Goal: Task Accomplishment & Management: Use online tool/utility

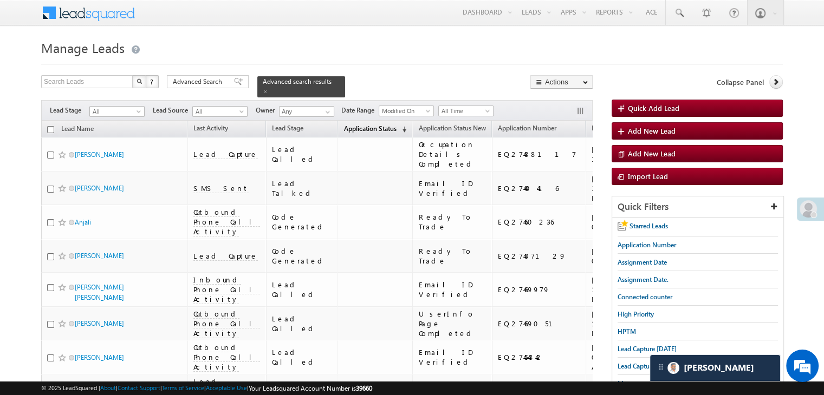
click at [343, 125] on span "Application Status" at bounding box center [369, 129] width 53 height 8
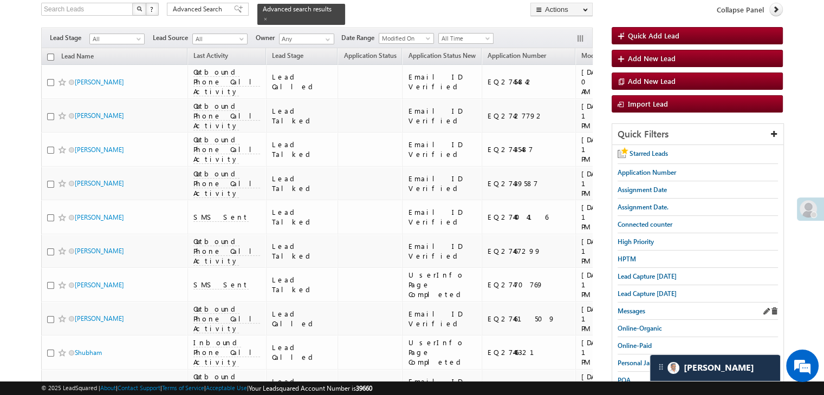
scroll to position [54, 0]
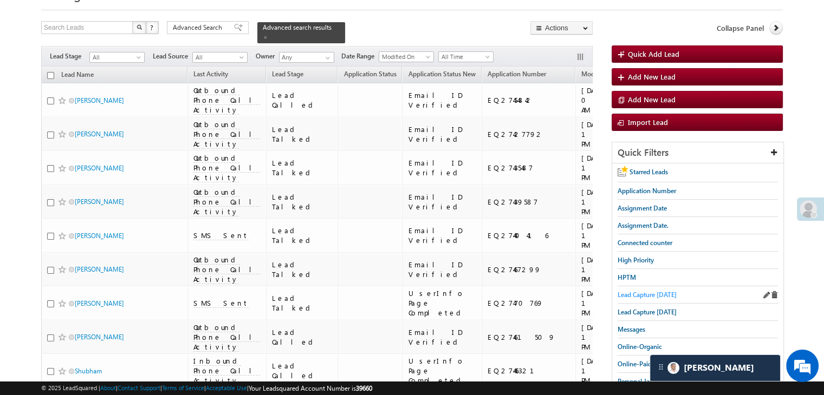
click at [635, 294] on span "Lead Capture [DATE]" at bounding box center [646, 295] width 59 height 8
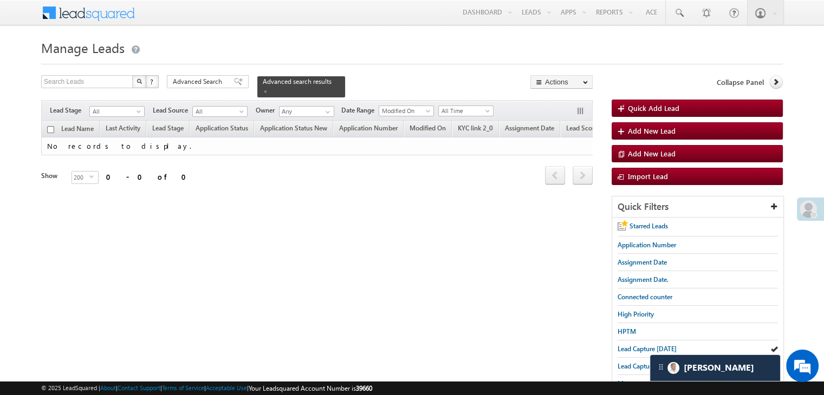
scroll to position [0, 0]
click at [638, 310] on span "High Priority" at bounding box center [635, 314] width 36 height 8
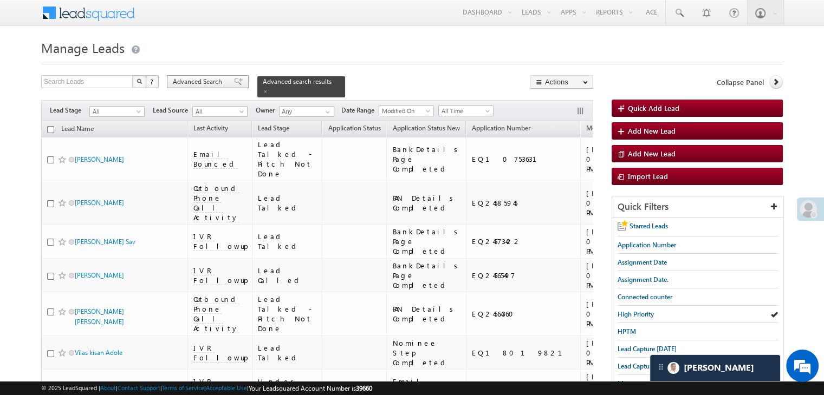
click at [227, 87] on div "Advanced Search" at bounding box center [208, 81] width 82 height 13
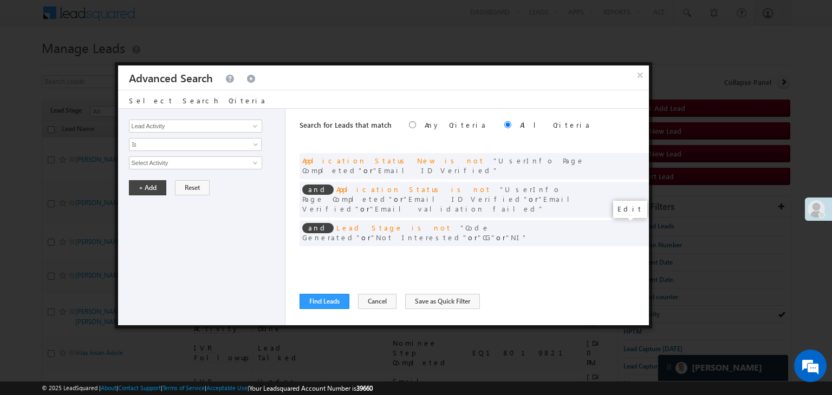
click at [625, 252] on span at bounding box center [624, 256] width 8 height 8
click at [177, 181] on input "07/01/25" at bounding box center [160, 182] width 63 height 14
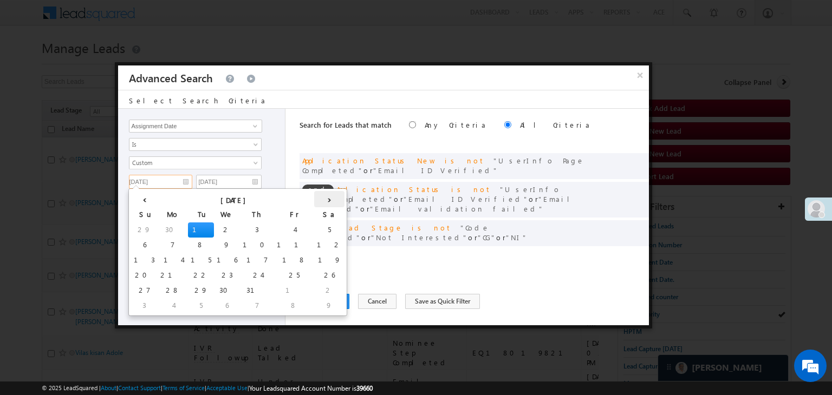
click at [314, 198] on th "›" at bounding box center [329, 199] width 30 height 16
click at [262, 262] on td "14" at bounding box center [277, 260] width 30 height 15
type input "08/14/25"
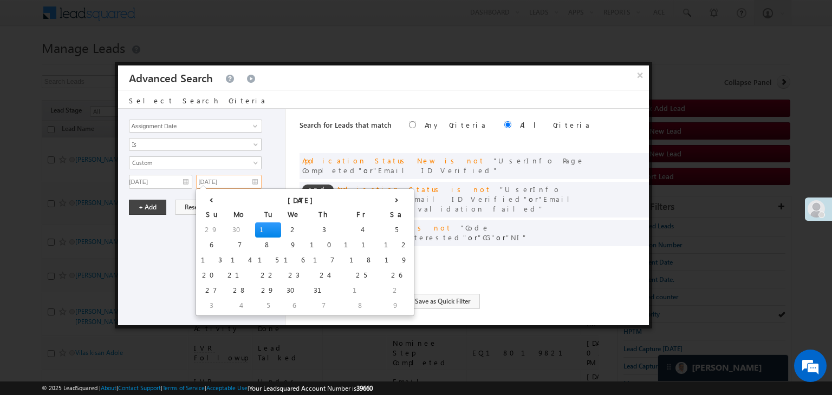
click at [249, 183] on input "07/01/25" at bounding box center [229, 182] width 66 height 14
click at [381, 200] on th "›" at bounding box center [396, 199] width 30 height 16
click at [386, 259] on td "16" at bounding box center [399, 260] width 26 height 15
type input "08/16/25"
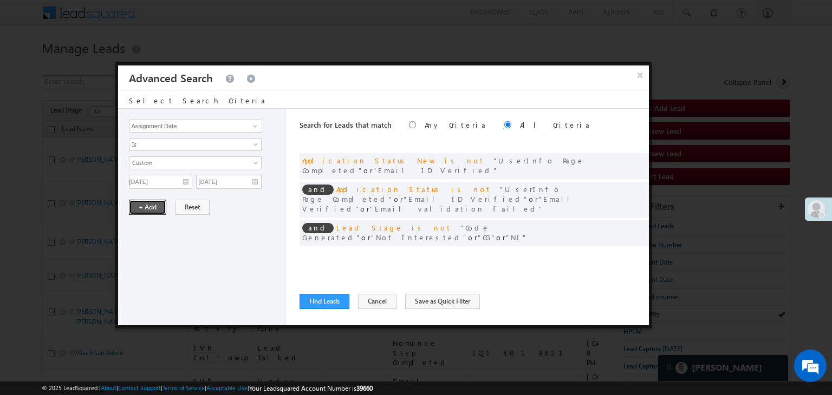
click at [140, 205] on button "+ Add" at bounding box center [147, 207] width 37 height 15
click at [321, 301] on button "Find Leads" at bounding box center [324, 301] width 50 height 15
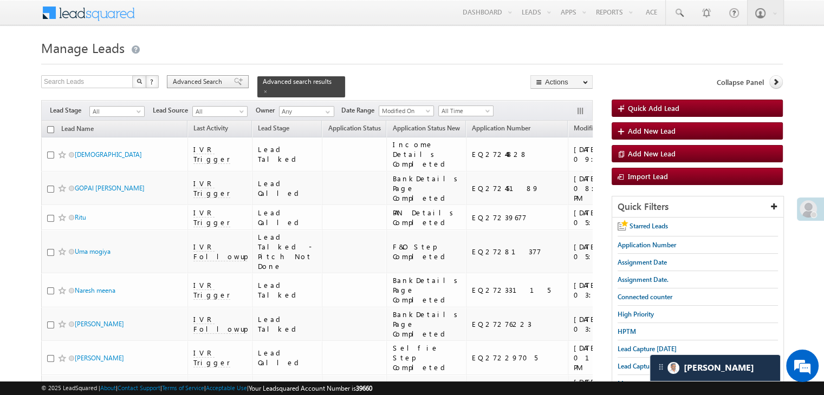
click at [211, 81] on span "Advanced Search" at bounding box center [199, 82] width 53 height 10
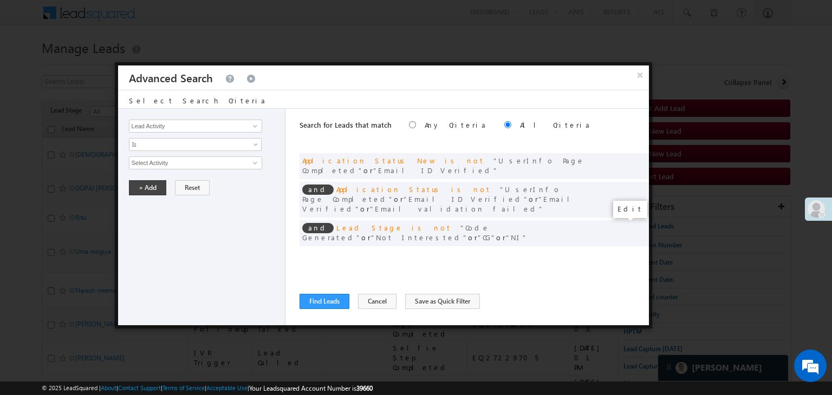
click at [626, 252] on span at bounding box center [624, 256] width 8 height 8
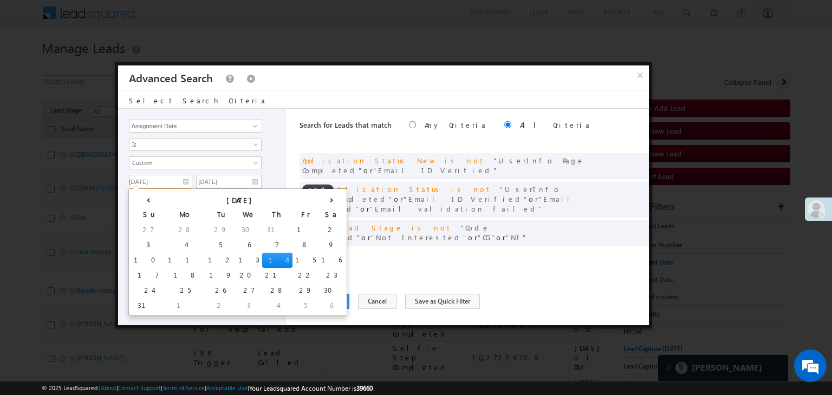
click at [169, 178] on input "08/14/25" at bounding box center [160, 182] width 63 height 14
click at [139, 257] on td "10" at bounding box center [148, 260] width 34 height 15
type input "08/10/25"
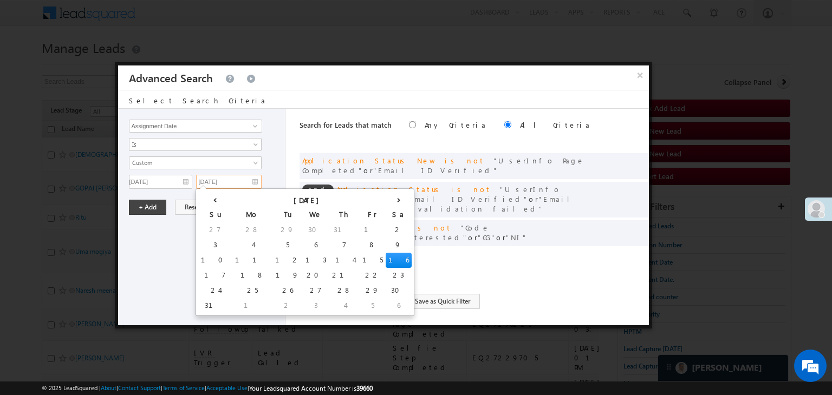
click at [243, 181] on input "08/16/25" at bounding box center [229, 182] width 66 height 14
click at [303, 259] on td "13" at bounding box center [316, 260] width 27 height 15
type input "08/13/25"
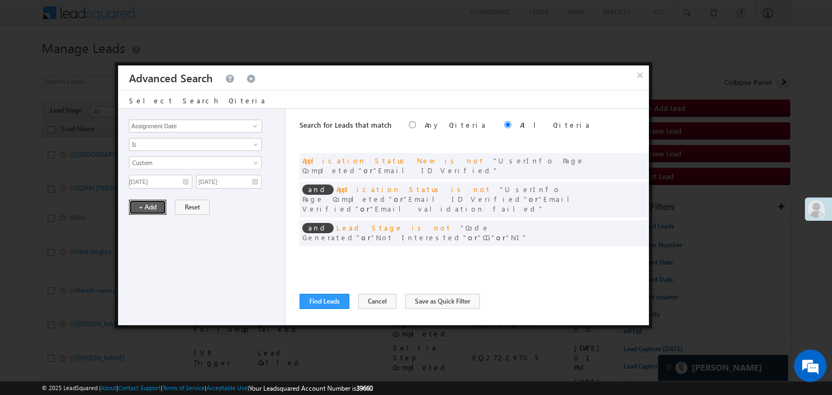
click at [151, 210] on button "+ Add" at bounding box center [147, 207] width 37 height 15
click at [312, 301] on button "Find Leads" at bounding box center [324, 301] width 50 height 15
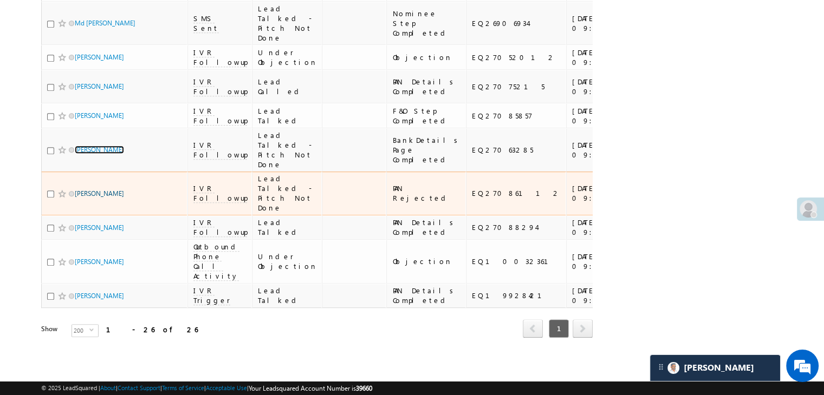
scroll to position [1408, 0]
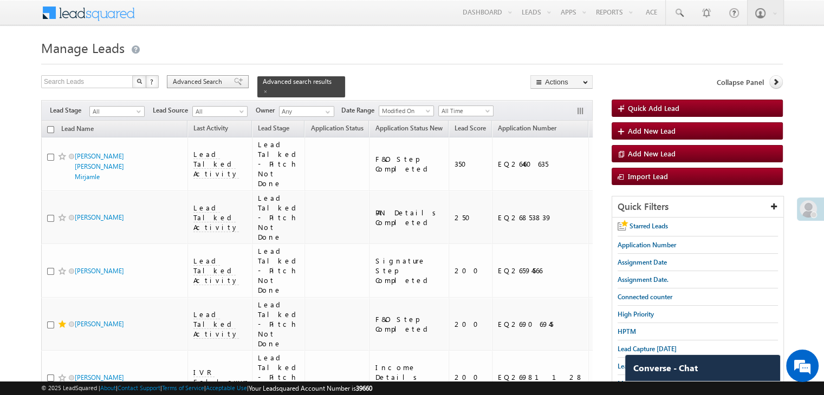
click at [225, 81] on div "Advanced Search" at bounding box center [208, 81] width 82 height 13
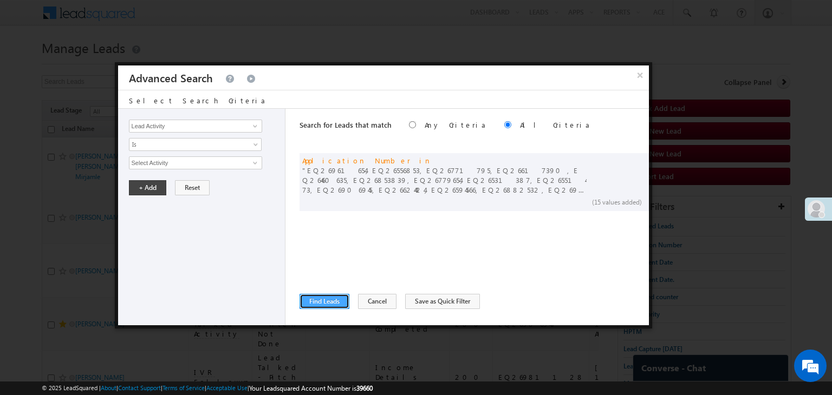
click at [335, 295] on button "Find Leads" at bounding box center [324, 301] width 50 height 15
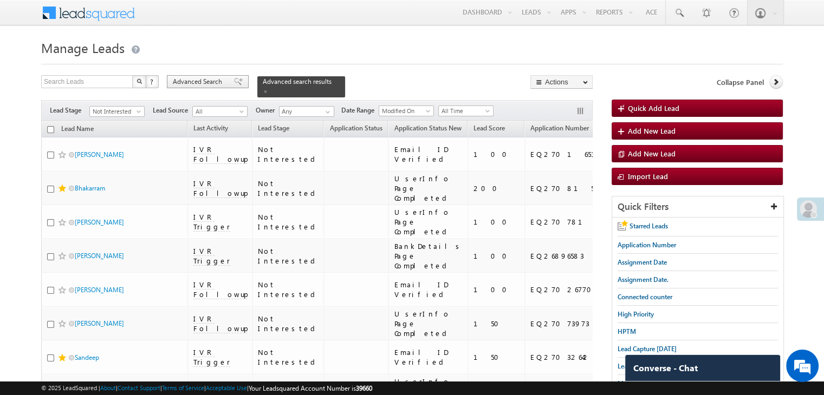
click at [234, 84] on span at bounding box center [238, 82] width 9 height 8
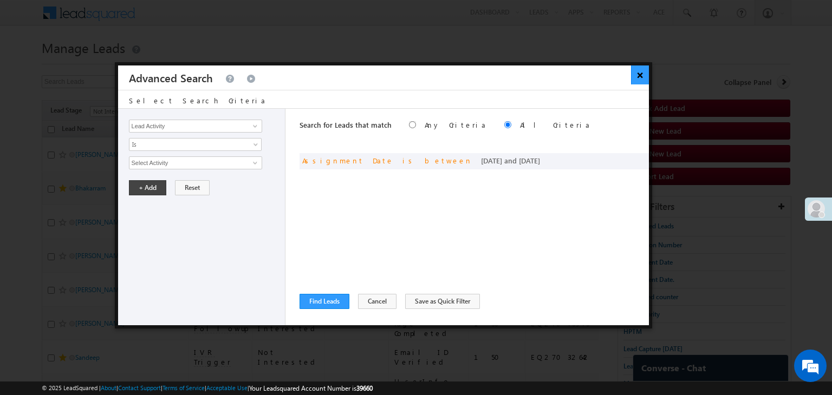
click at [642, 77] on button "×" at bounding box center [640, 75] width 18 height 19
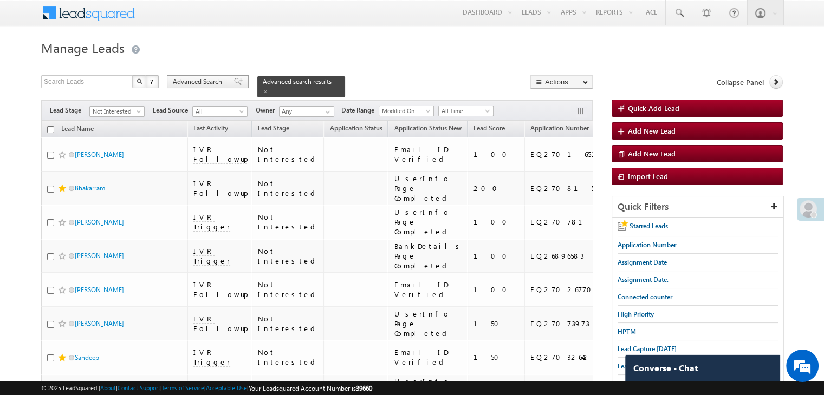
click at [201, 79] on span "Advanced Search" at bounding box center [199, 82] width 53 height 10
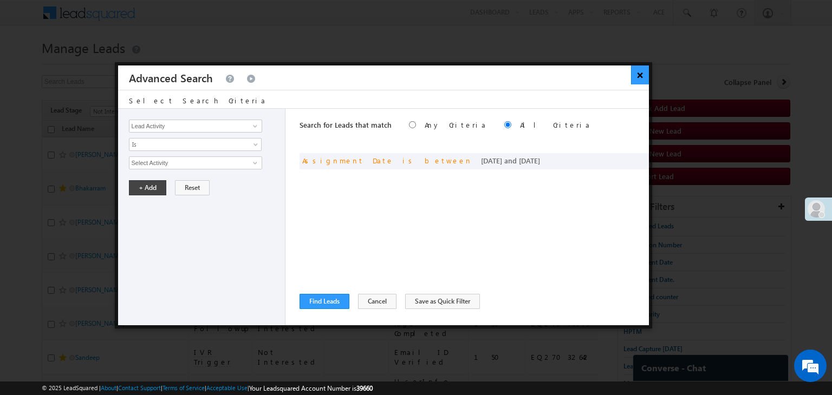
click at [641, 80] on button "×" at bounding box center [640, 75] width 18 height 19
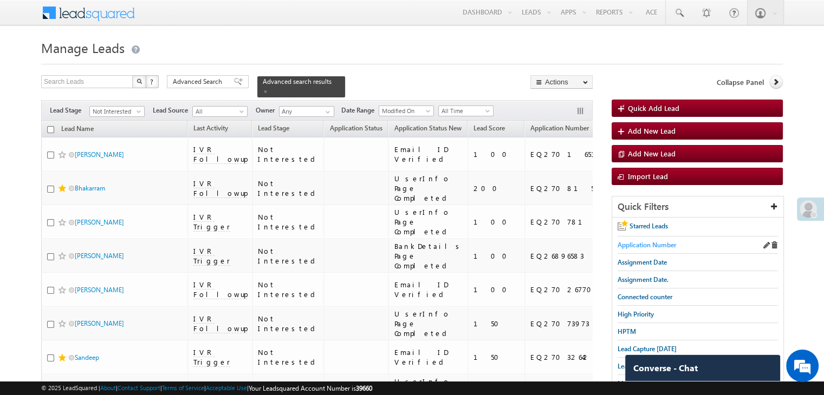
click at [645, 245] on span "Application Number" at bounding box center [646, 245] width 58 height 8
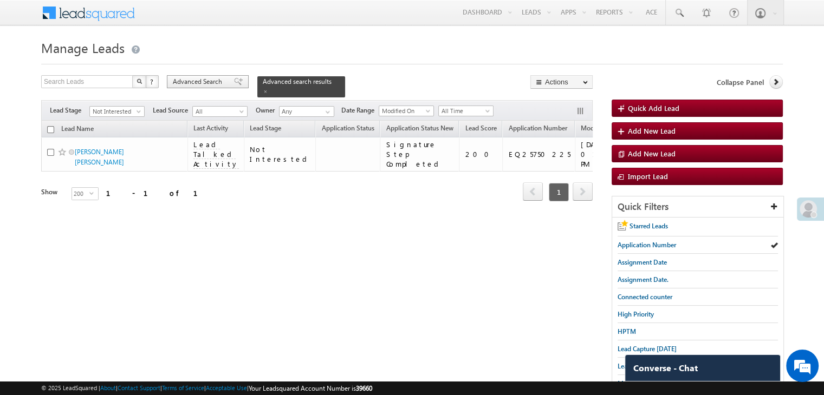
click at [234, 80] on span at bounding box center [238, 82] width 9 height 8
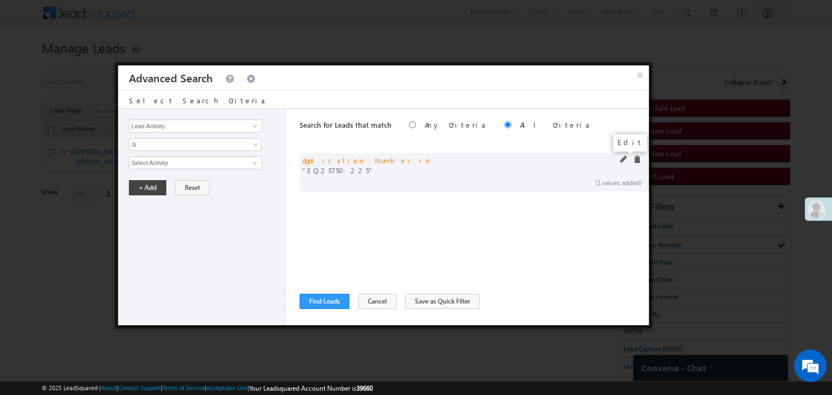
click at [622, 159] on span at bounding box center [624, 160] width 8 height 8
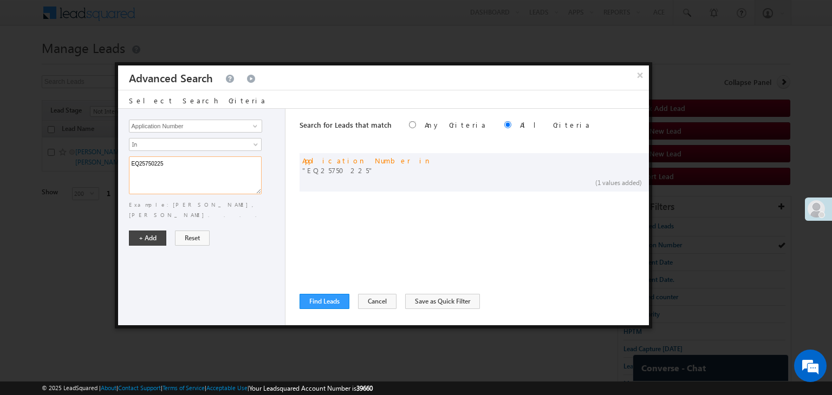
click at [246, 168] on textarea "EQ25750225" at bounding box center [195, 175] width 133 height 38
paste textarea "7029085 EQ27025218 EQ27138225 EQ27123036 EQ27066769 EQ27225796 EQ27228876 EQ272…"
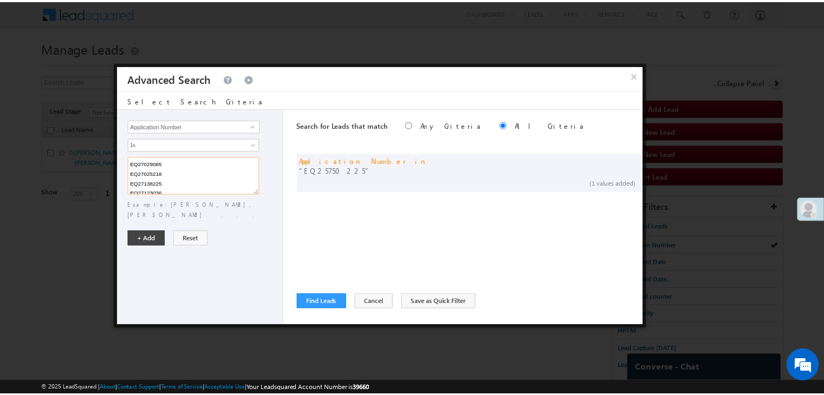
scroll to position [100, 0]
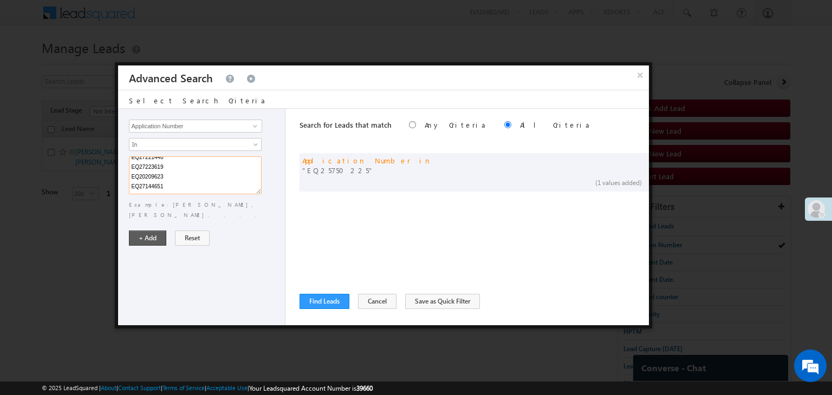
type textarea "EQ27029085 EQ27025218 EQ27138225 EQ27123036 EQ27066769 EQ27225796 EQ27228876 EQ…"
click at [157, 231] on button "+ Add" at bounding box center [147, 238] width 37 height 15
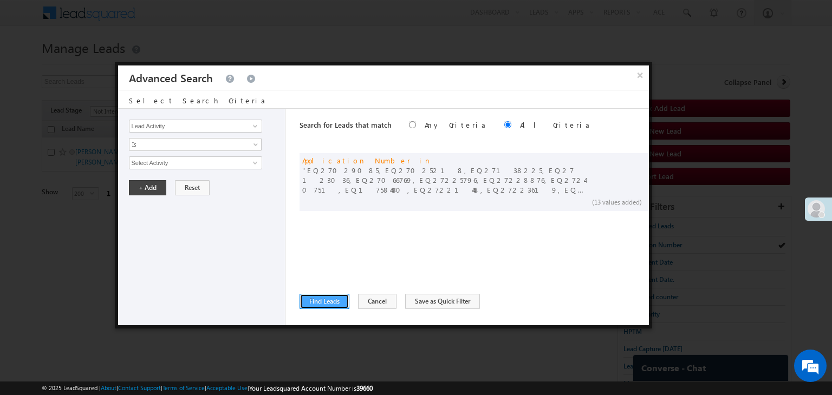
click at [330, 305] on button "Find Leads" at bounding box center [324, 301] width 50 height 15
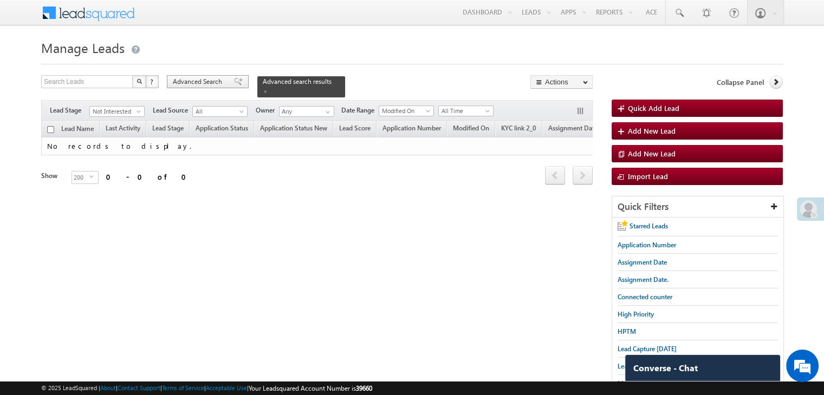
click at [234, 83] on span at bounding box center [238, 82] width 9 height 8
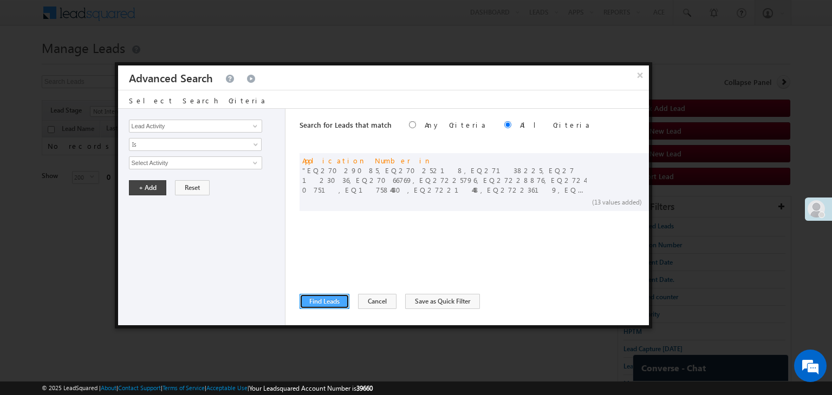
click at [318, 298] on button "Find Leads" at bounding box center [324, 301] width 50 height 15
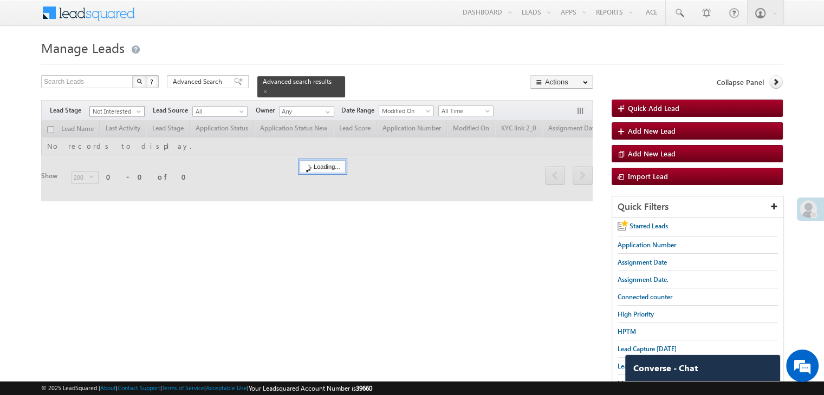
click at [106, 107] on span "Not Interested" at bounding box center [115, 112] width 51 height 10
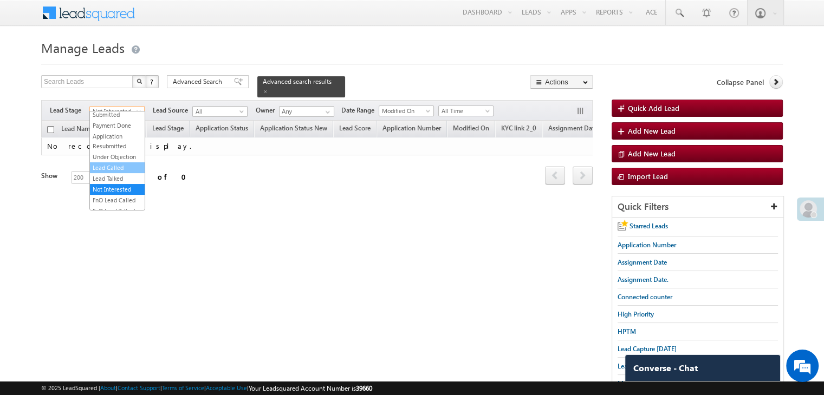
scroll to position [0, 0]
click at [115, 115] on link "All" at bounding box center [117, 117] width 55 height 10
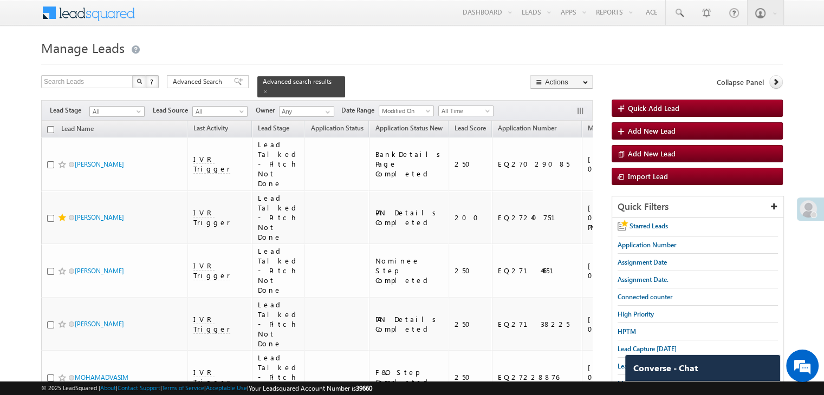
click at [50, 126] on input "checkbox" at bounding box center [50, 129] width 7 height 7
checkbox input "true"
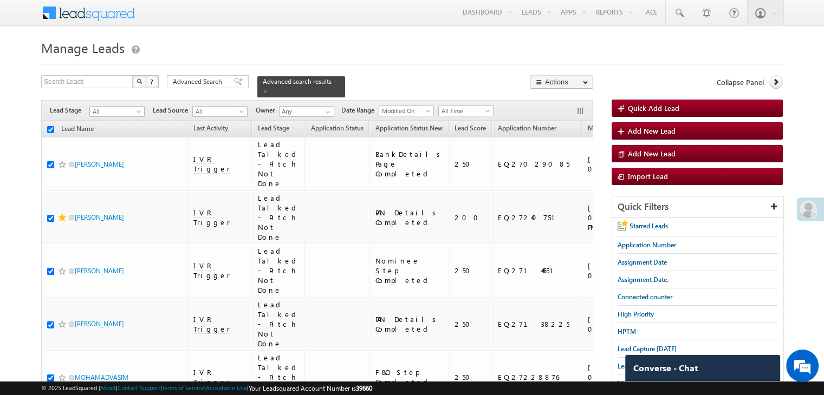
checkbox input "true"
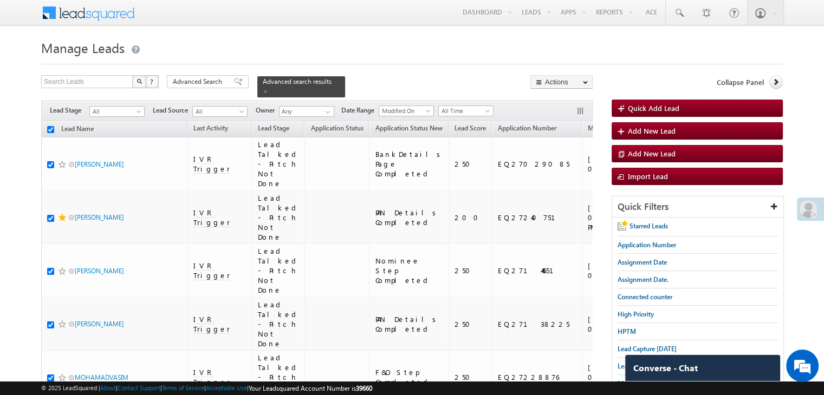
checkbox input "true"
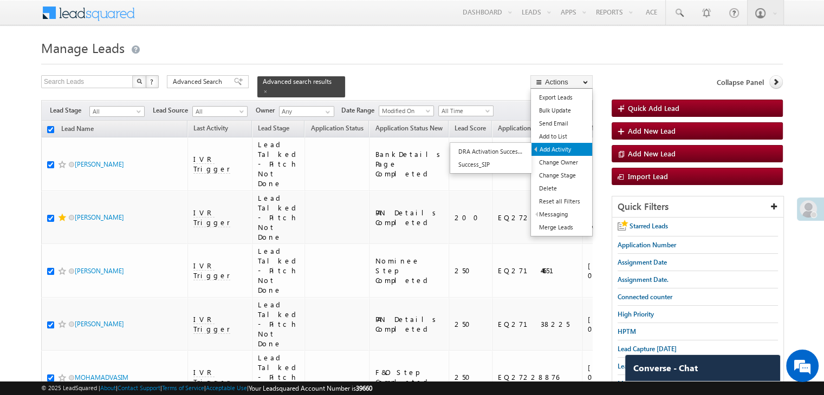
click at [563, 149] on link "Add Activity" at bounding box center [561, 149] width 61 height 13
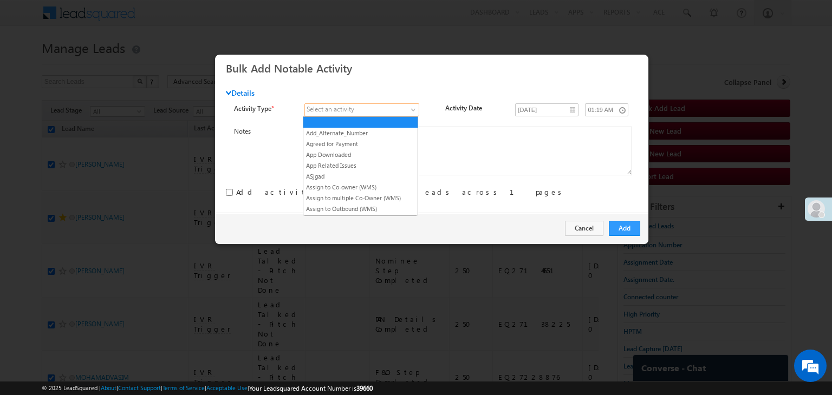
click at [390, 111] on span at bounding box center [356, 110] width 102 height 10
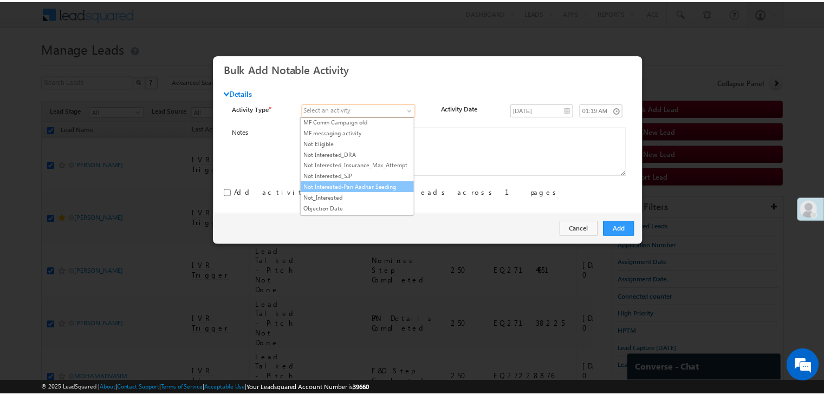
scroll to position [758, 0]
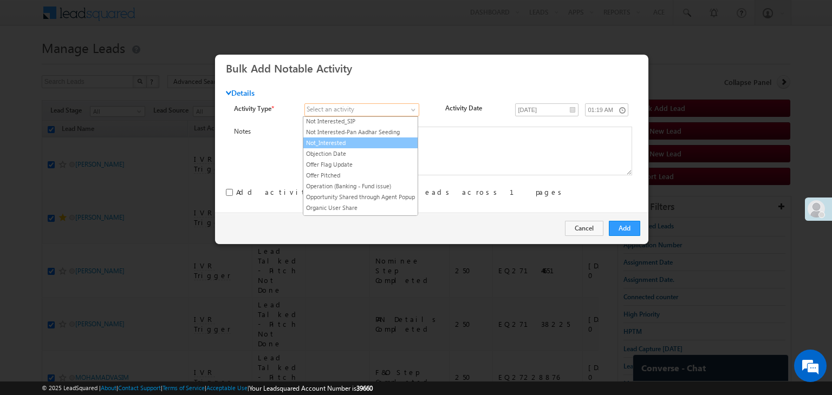
click at [366, 138] on link "Not_Interested" at bounding box center [360, 143] width 114 height 10
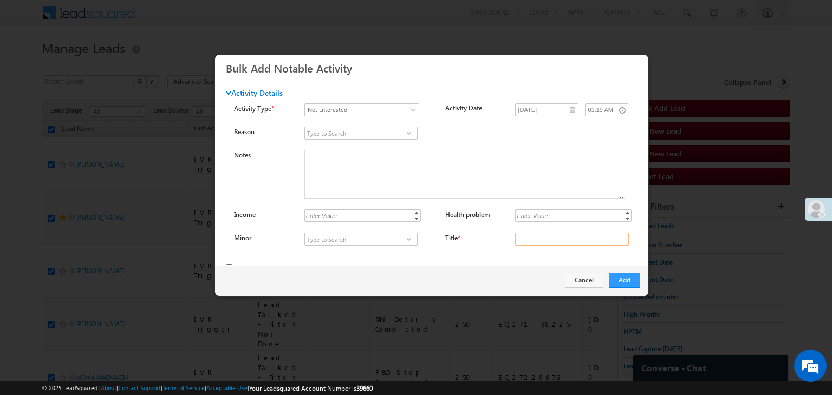
drag, startPoint x: 590, startPoint y: 239, endPoint x: 589, endPoint y: 245, distance: 6.0
click at [590, 239] on input "Title *" at bounding box center [572, 239] width 114 height 13
type input "na"
click at [619, 277] on button "Add" at bounding box center [624, 280] width 31 height 15
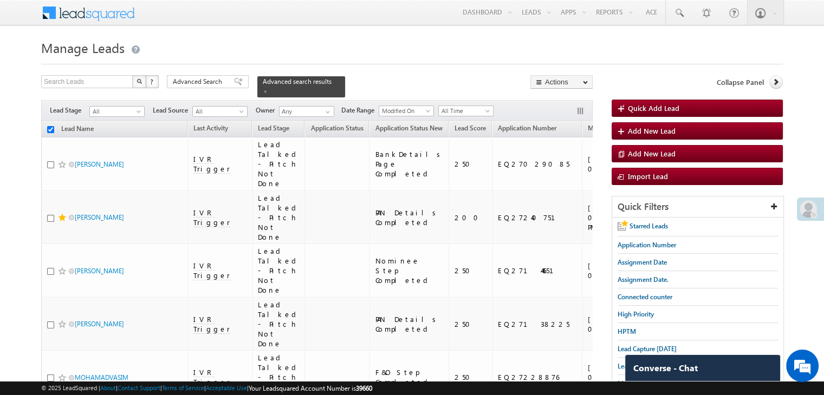
checkbox input "false"
drag, startPoint x: 220, startPoint y: 85, endPoint x: 253, endPoint y: 204, distance: 123.6
click at [220, 85] on span "Advanced Search" at bounding box center [199, 82] width 53 height 10
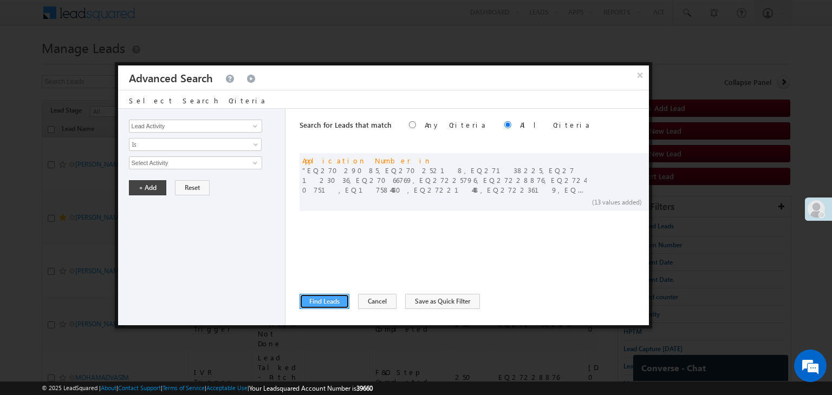
click at [339, 302] on button "Find Leads" at bounding box center [324, 301] width 50 height 15
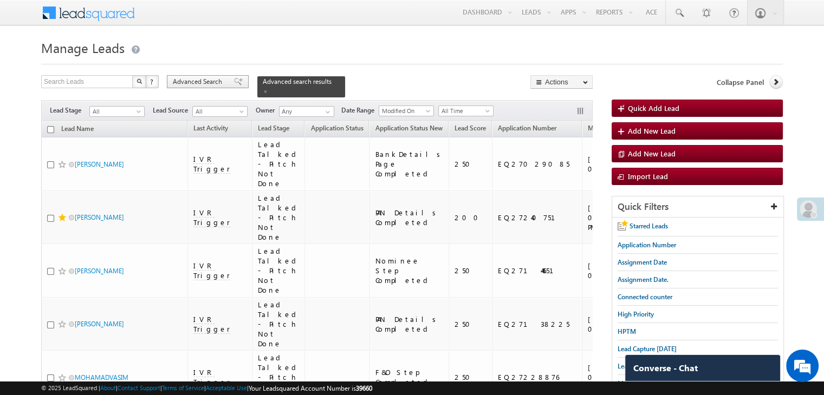
click at [216, 80] on span "Advanced Search" at bounding box center [199, 82] width 53 height 10
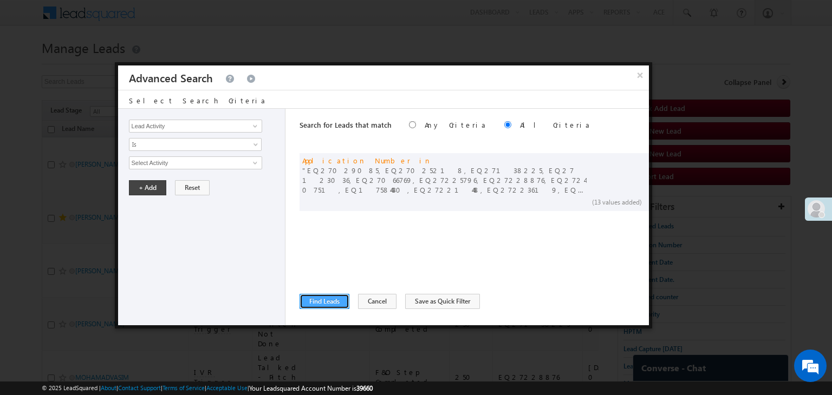
click at [331, 301] on button "Find Leads" at bounding box center [324, 301] width 50 height 15
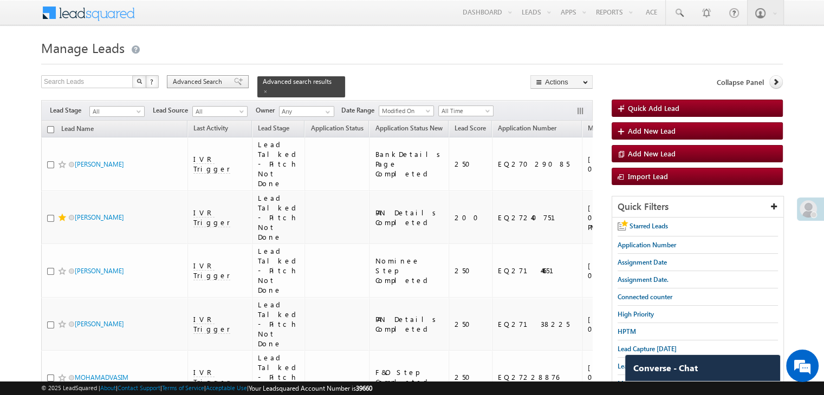
click at [216, 83] on span "Advanced Search" at bounding box center [199, 82] width 53 height 10
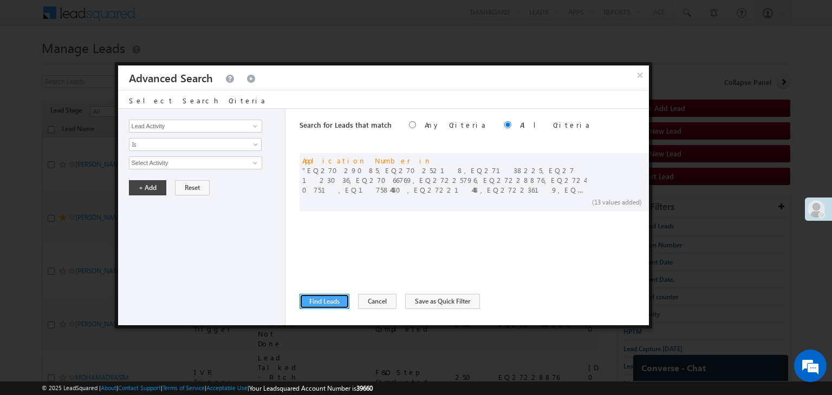
click at [314, 303] on button "Find Leads" at bounding box center [324, 301] width 50 height 15
